Goal: Check status: Check status

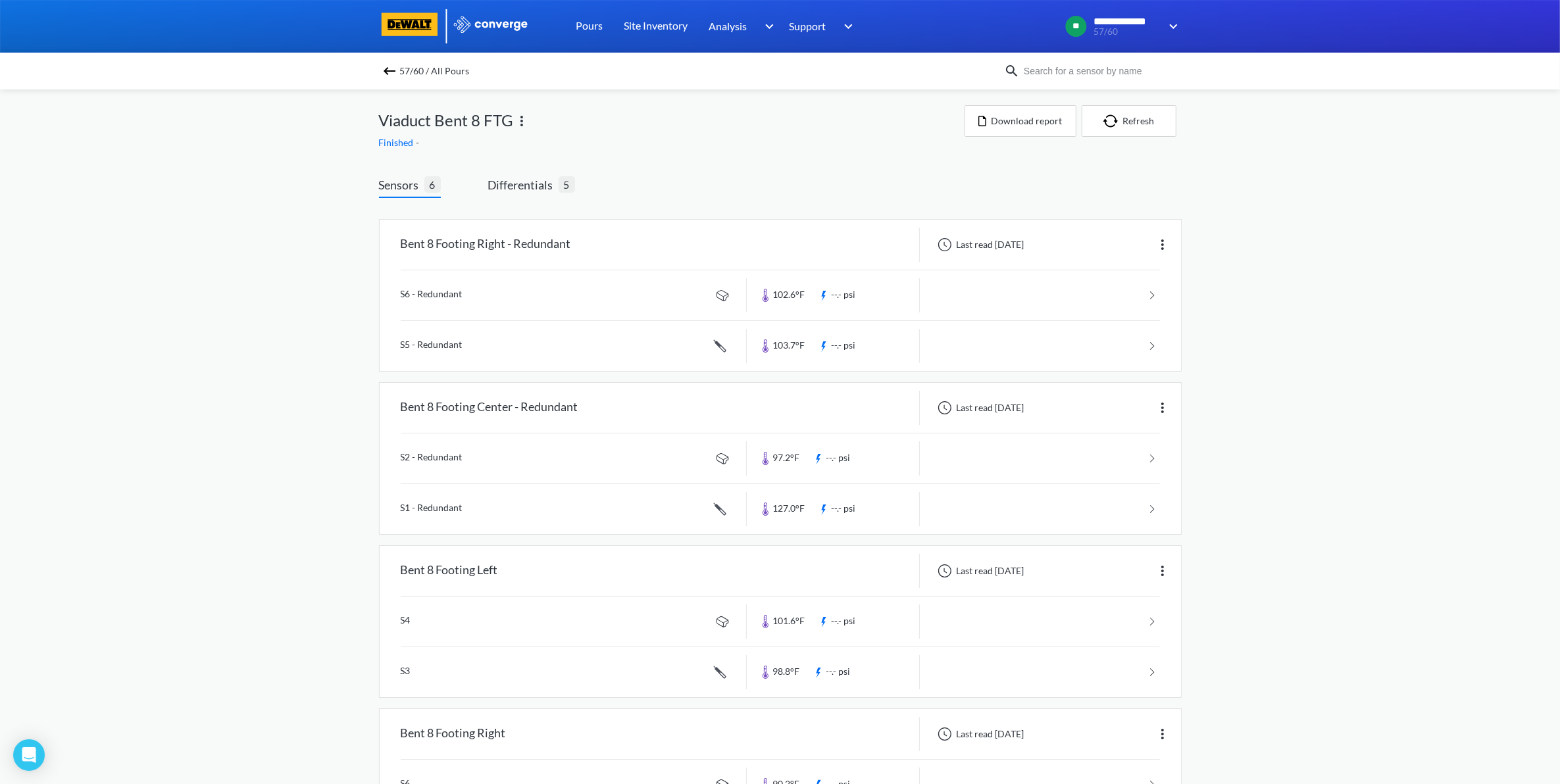
click at [381, 62] on div "57/60 / All Pours" at bounding box center [780, 71] width 1560 height 37
click at [392, 72] on img at bounding box center [389, 70] width 16 height 16
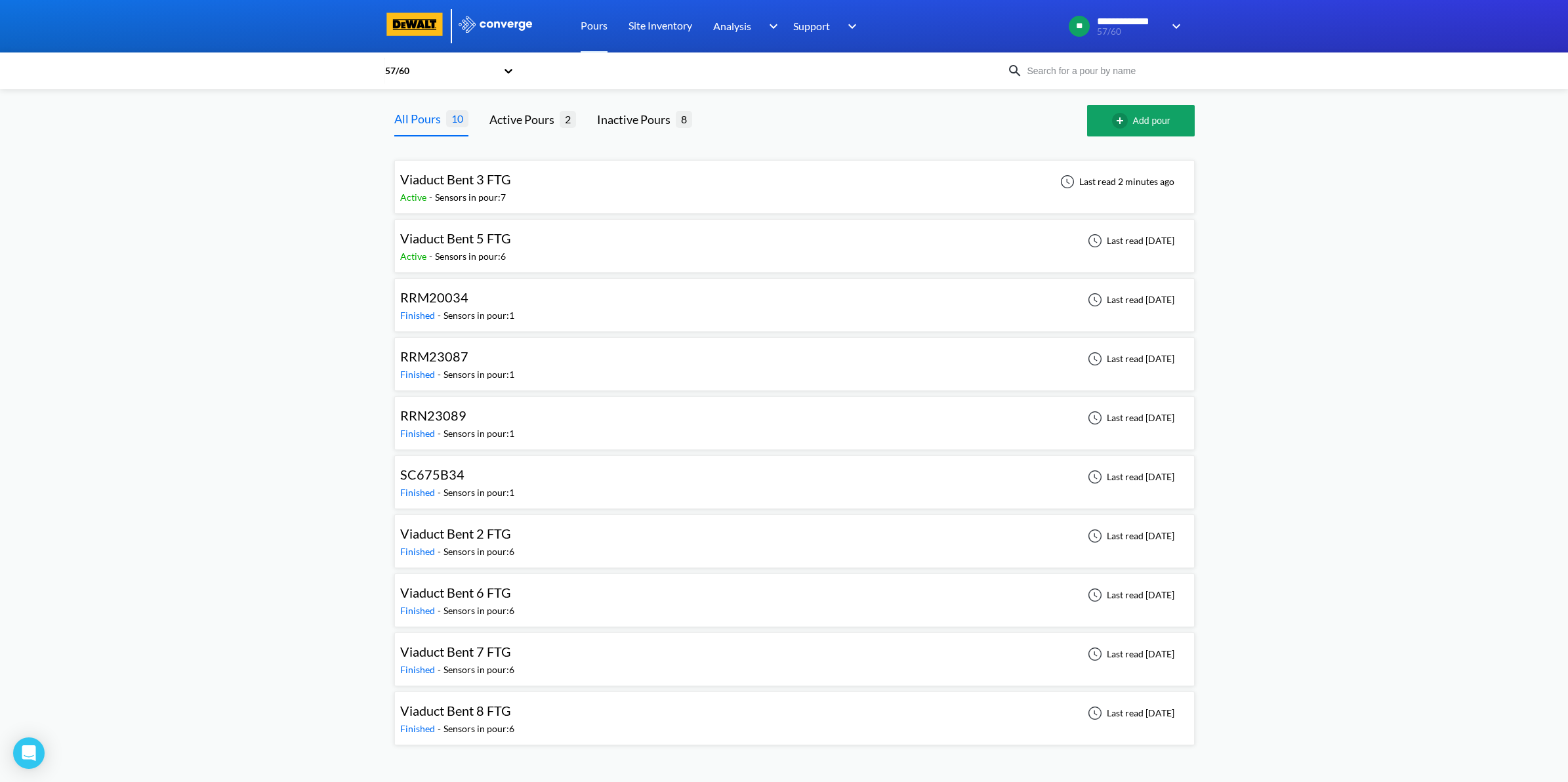
click at [684, 189] on div "Viaduct Bent 3 FTG Active - Sensors in pour: 7 Last read 2 minutes ago" at bounding box center [794, 187] width 788 height 42
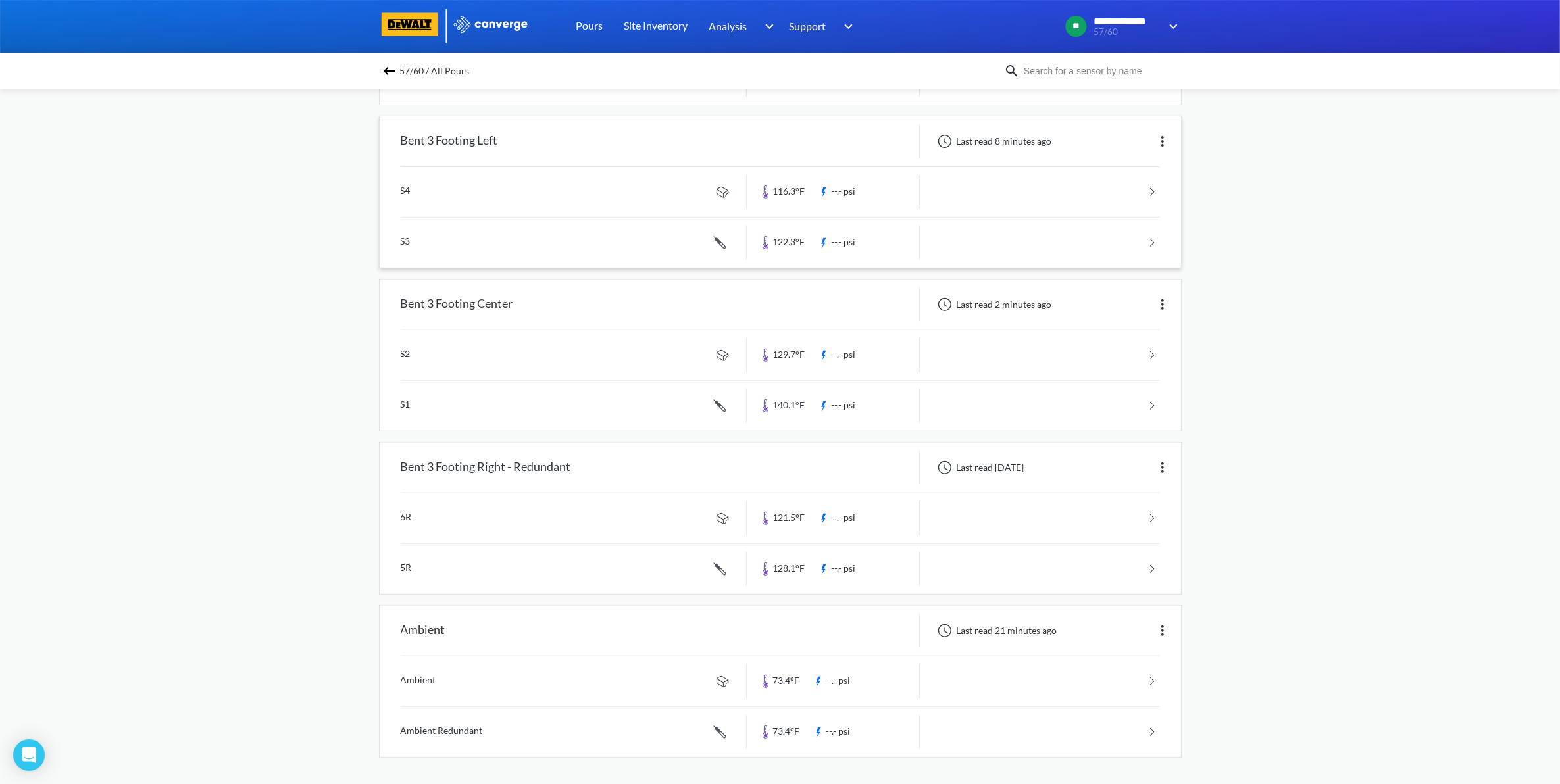
scroll to position [596, 0]
click at [620, 303] on div "Bent 3 Footing Center" at bounding box center [563, 304] width 367 height 35
click at [1107, 351] on link at bounding box center [780, 355] width 759 height 50
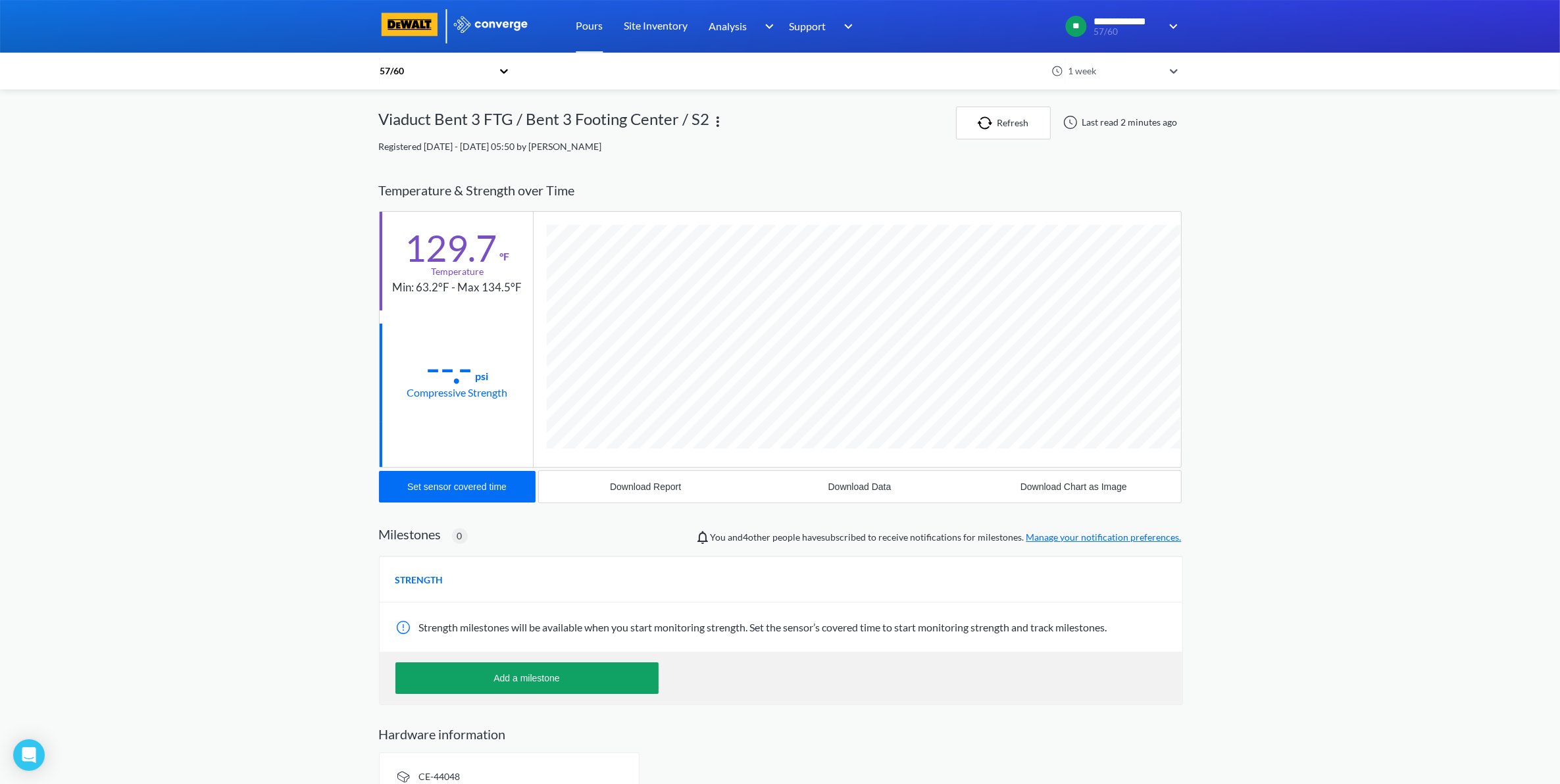
scroll to position [695, 803]
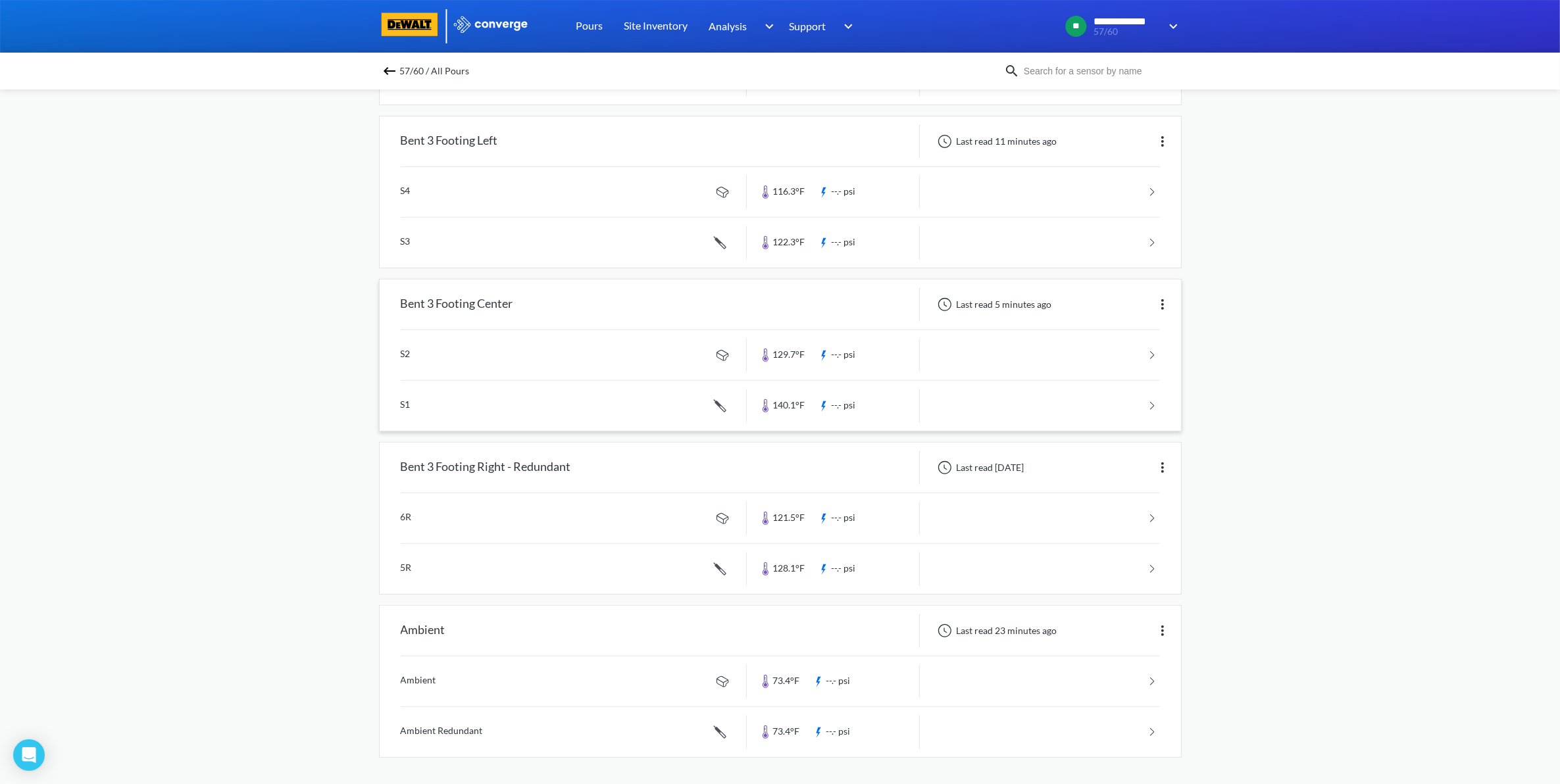
scroll to position [349, 0]
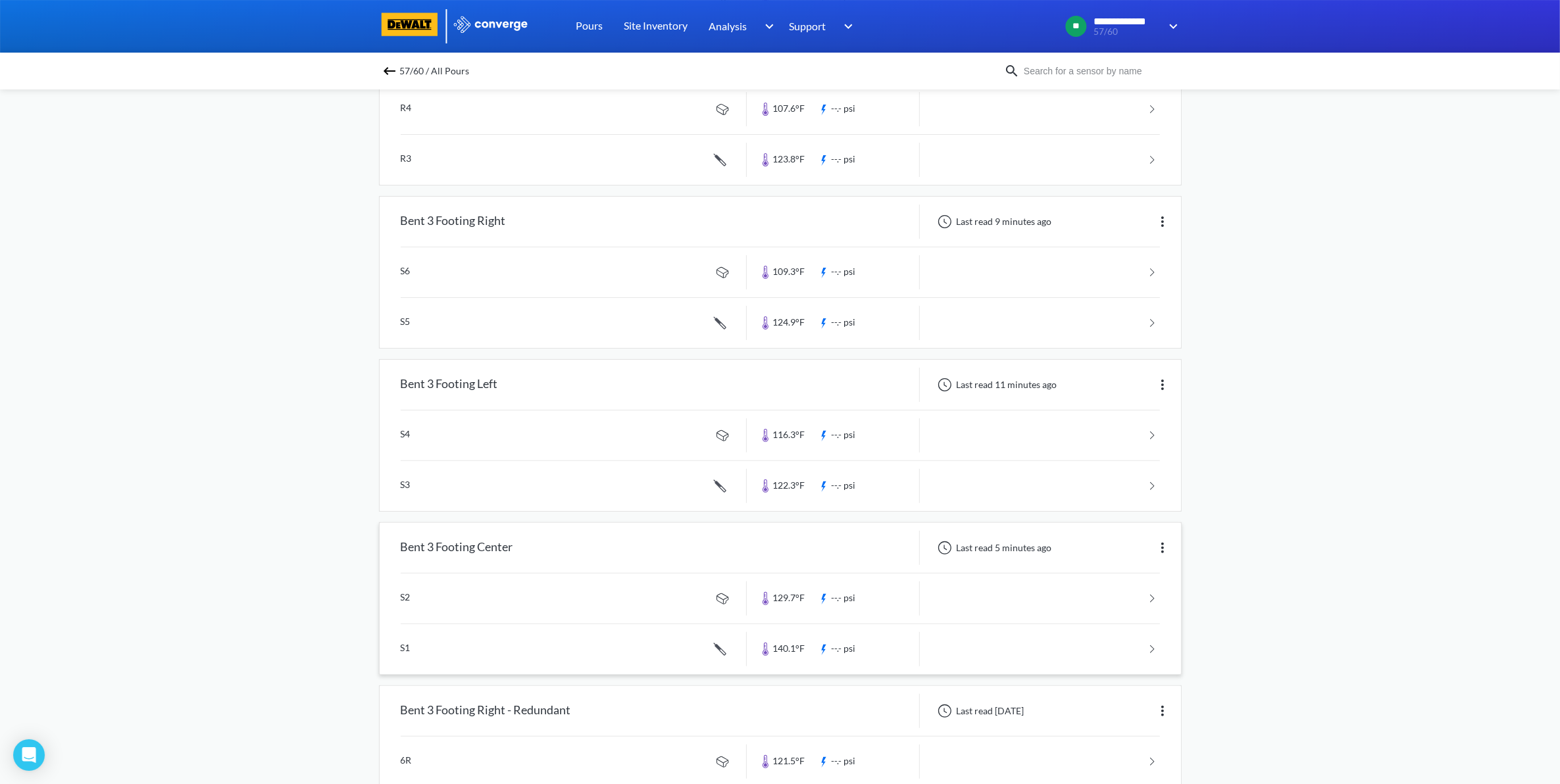
click at [629, 648] on link at bounding box center [780, 649] width 759 height 50
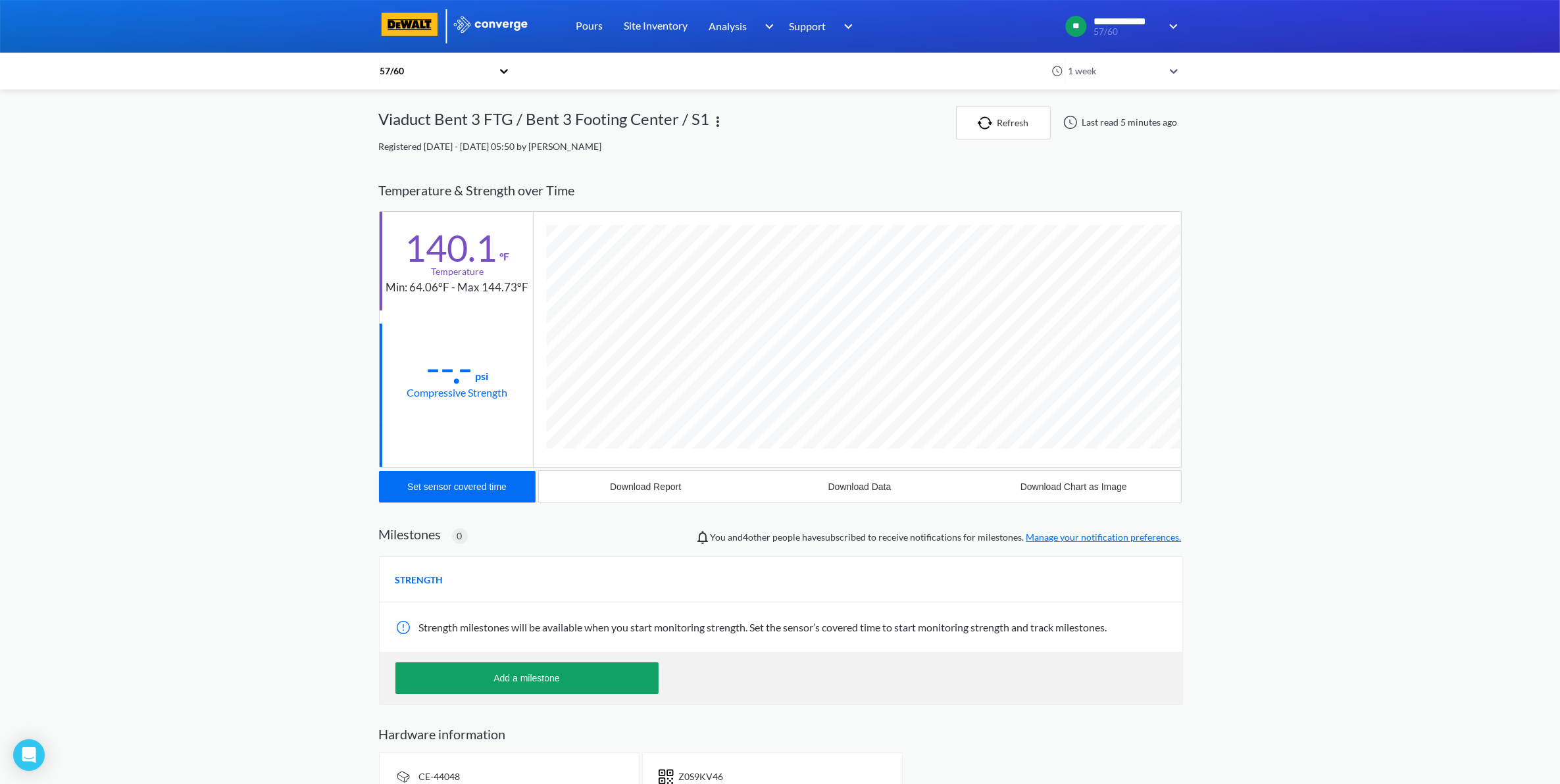
scroll to position [720, 803]
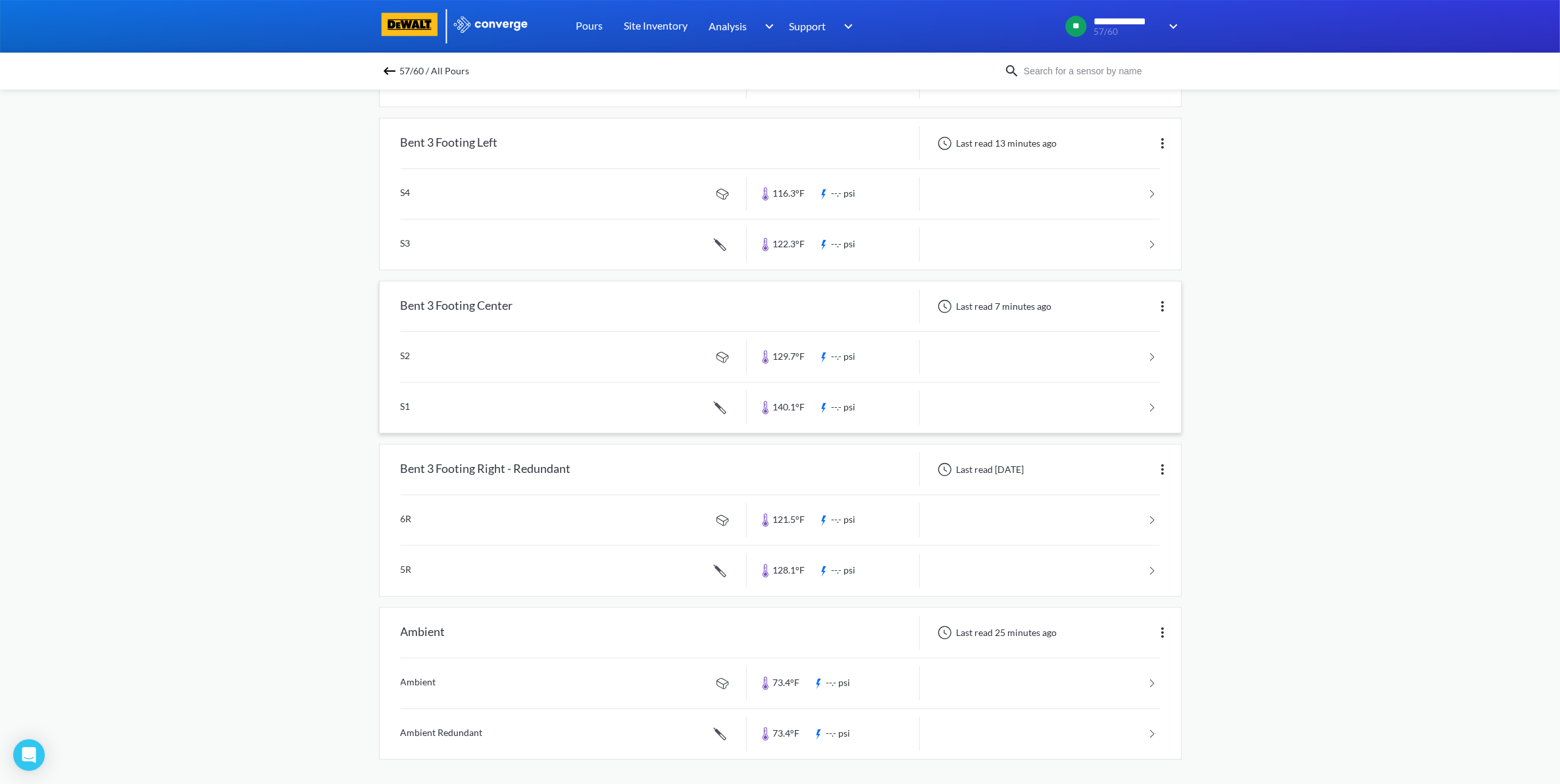
scroll to position [596, 0]
click at [1024, 680] on link at bounding box center [780, 681] width 759 height 50
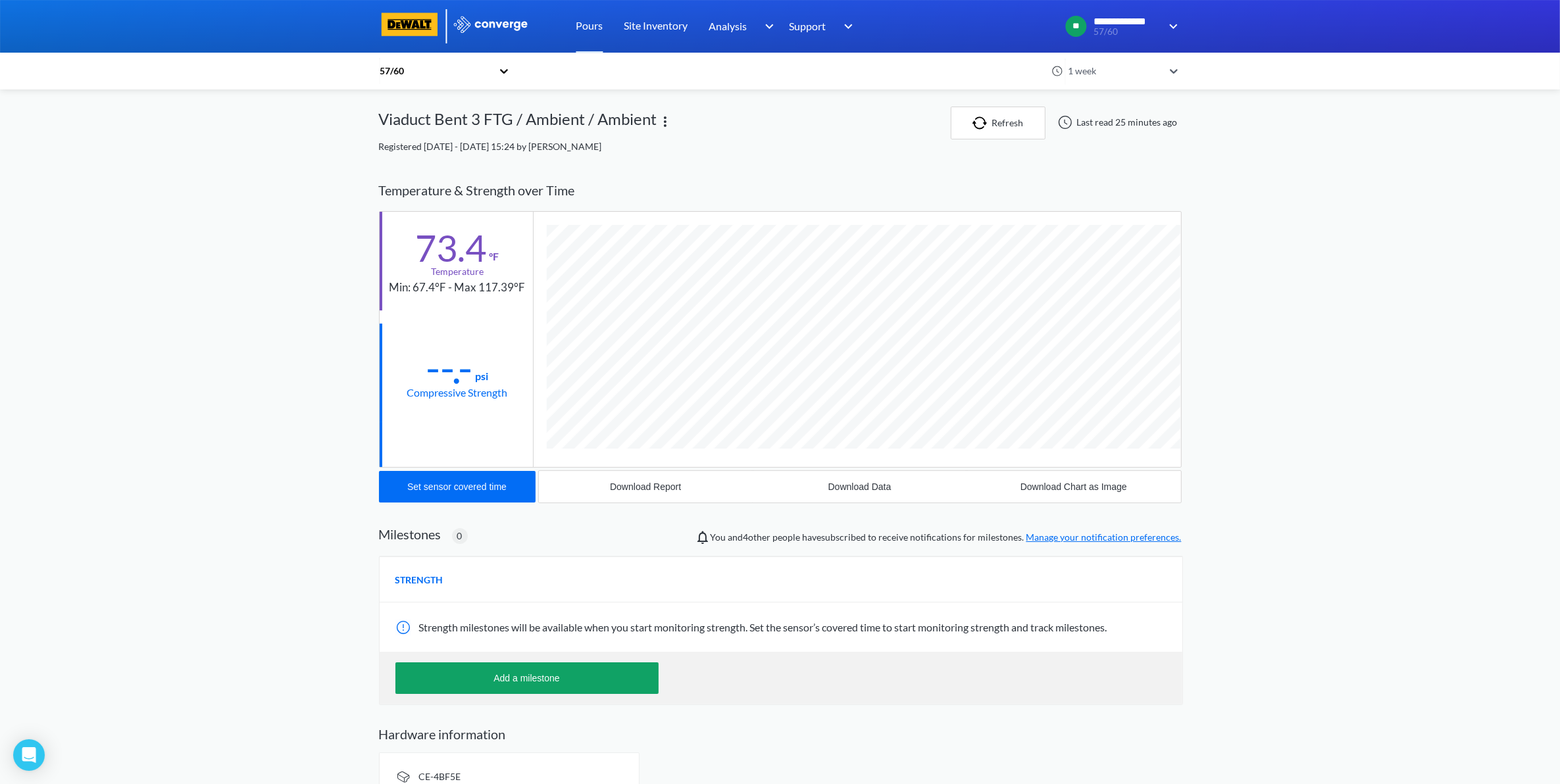
scroll to position [695, 803]
click at [869, 492] on div "Download Data" at bounding box center [860, 487] width 63 height 11
click at [1429, 179] on div "**********" at bounding box center [780, 406] width 1560 height 812
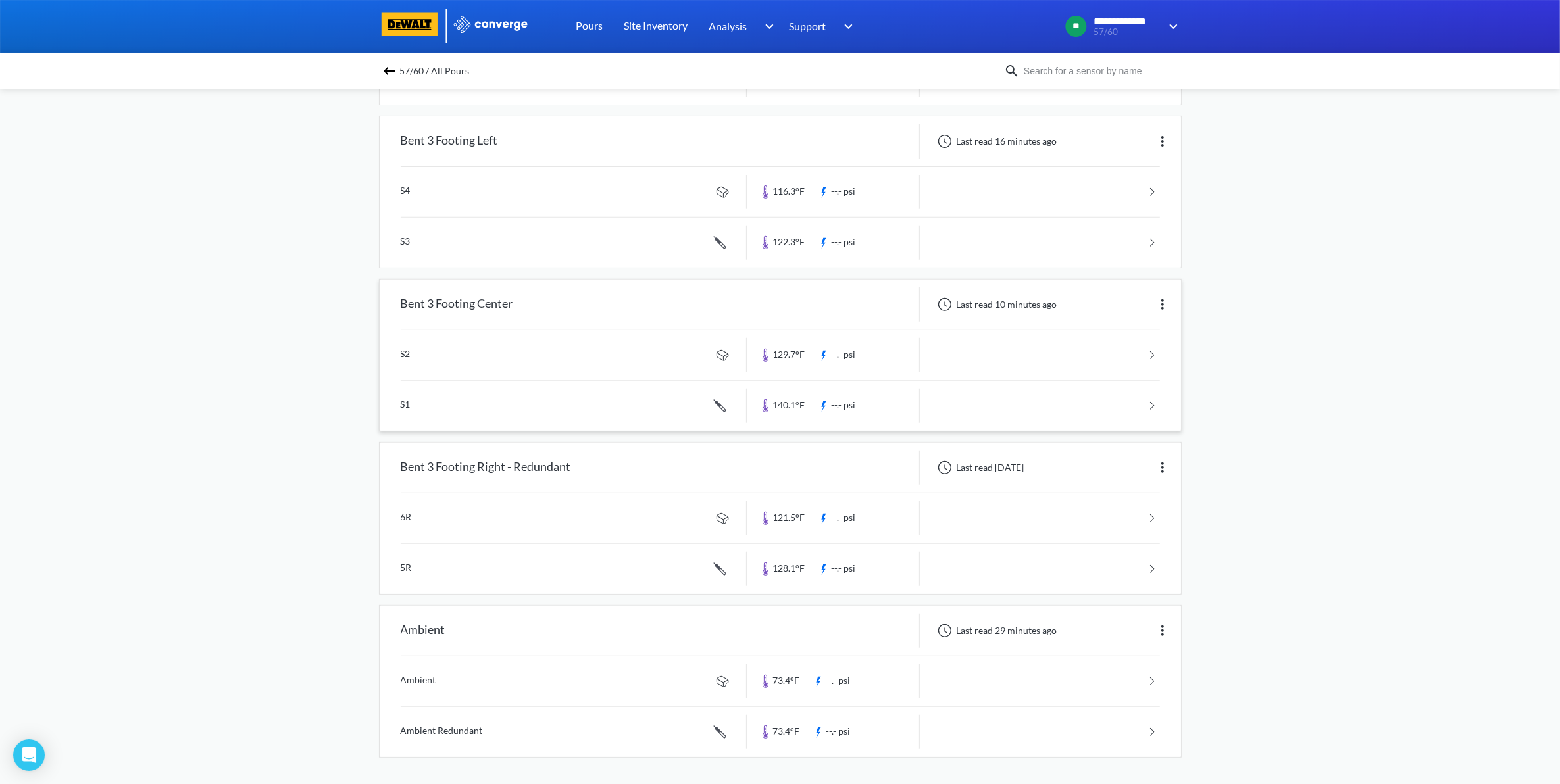
scroll to position [596, 0]
click at [1046, 314] on div "Last read 10 minutes ago" at bounding box center [1051, 304] width 261 height 35
click at [487, 304] on div "Bent 3 Footing Center" at bounding box center [457, 304] width 112 height 35
click at [1067, 395] on link at bounding box center [780, 406] width 759 height 50
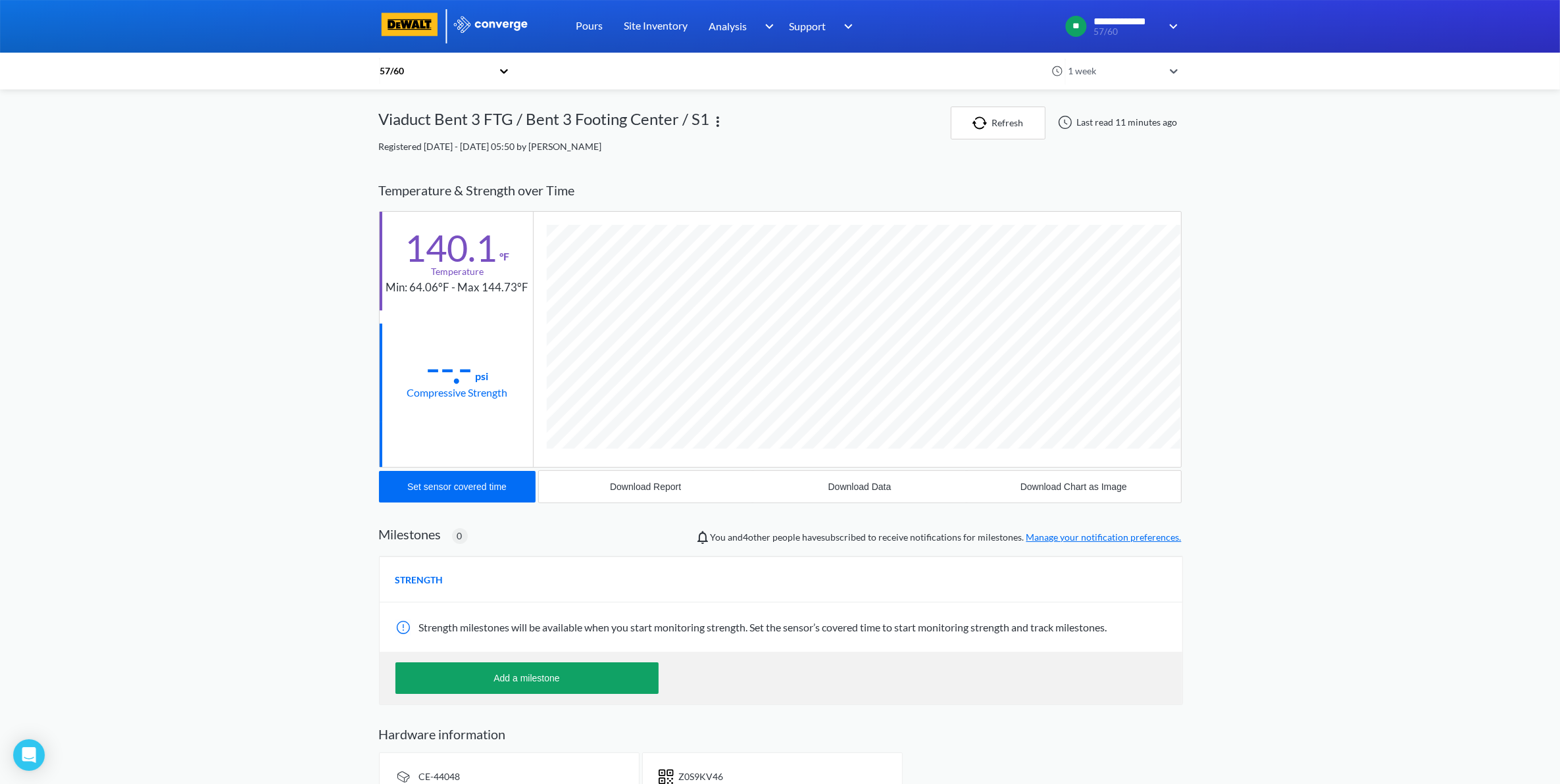
scroll to position [720, 803]
